Goal: Task Accomplishment & Management: Manage account settings

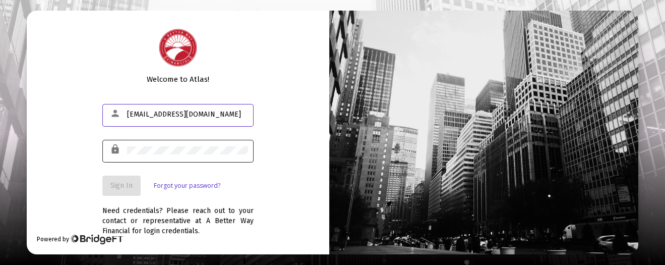
type input "25medic911@gmail.com"
click at [150, 144] on div at bounding box center [187, 150] width 121 height 25
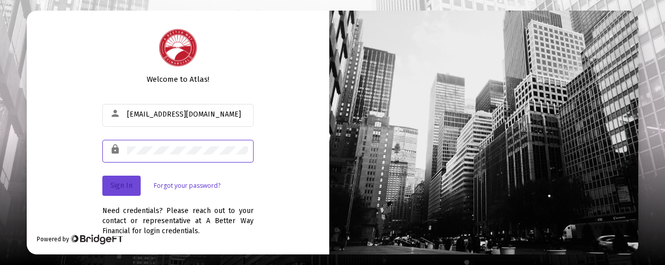
click at [128, 181] on span "Sign In" at bounding box center [121, 185] width 22 height 9
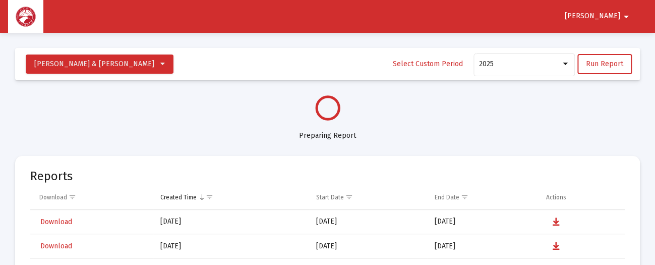
select select "View all"
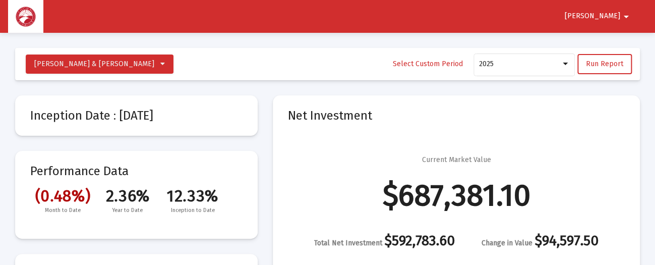
click at [625, 13] on mat-icon "arrow_drop_down" at bounding box center [626, 17] width 12 height 20
click at [624, 40] on button "Logout" at bounding box center [616, 43] width 56 height 24
